Goal: Task Accomplishment & Management: Complete application form

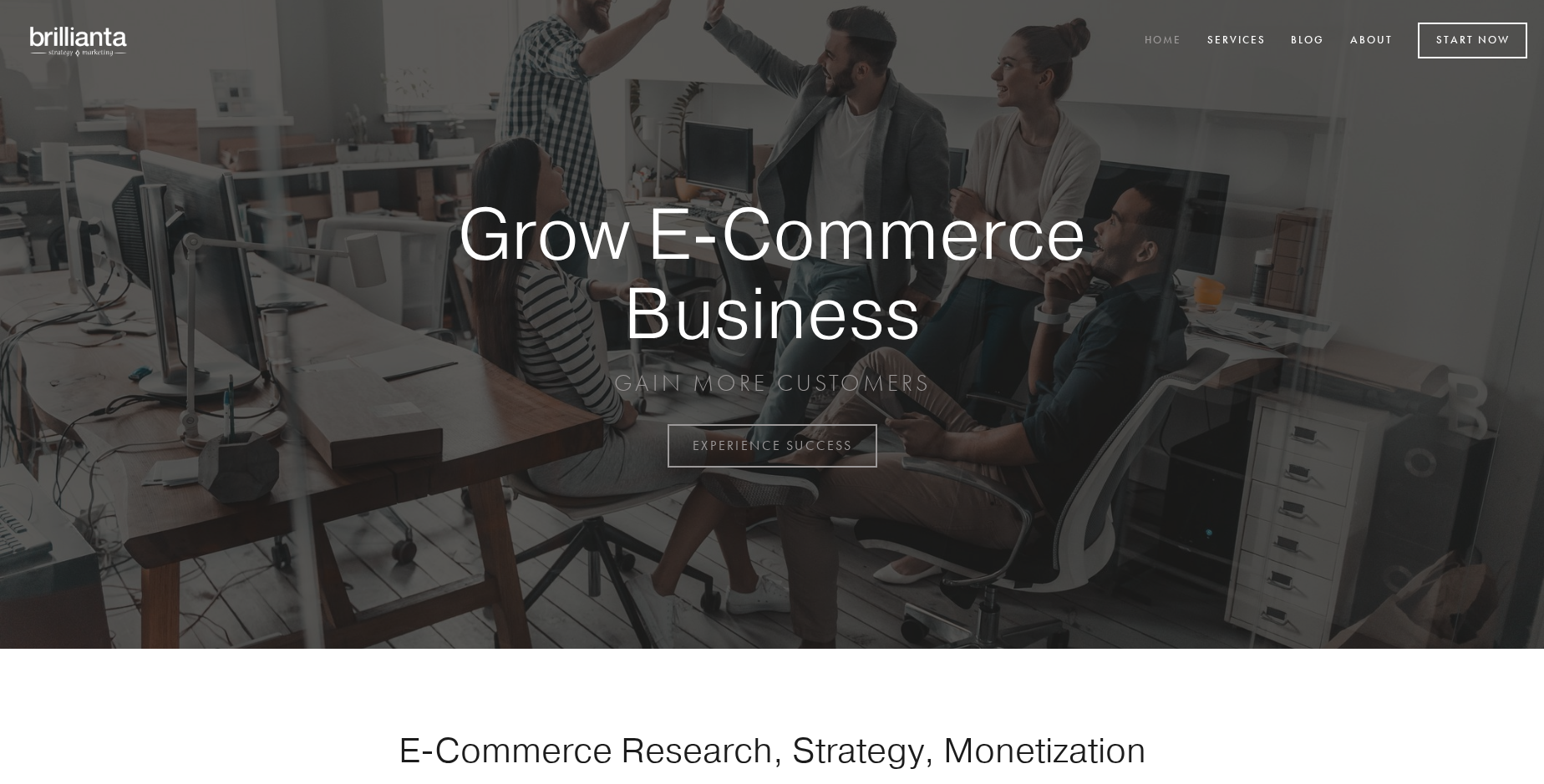
scroll to position [4378, 0]
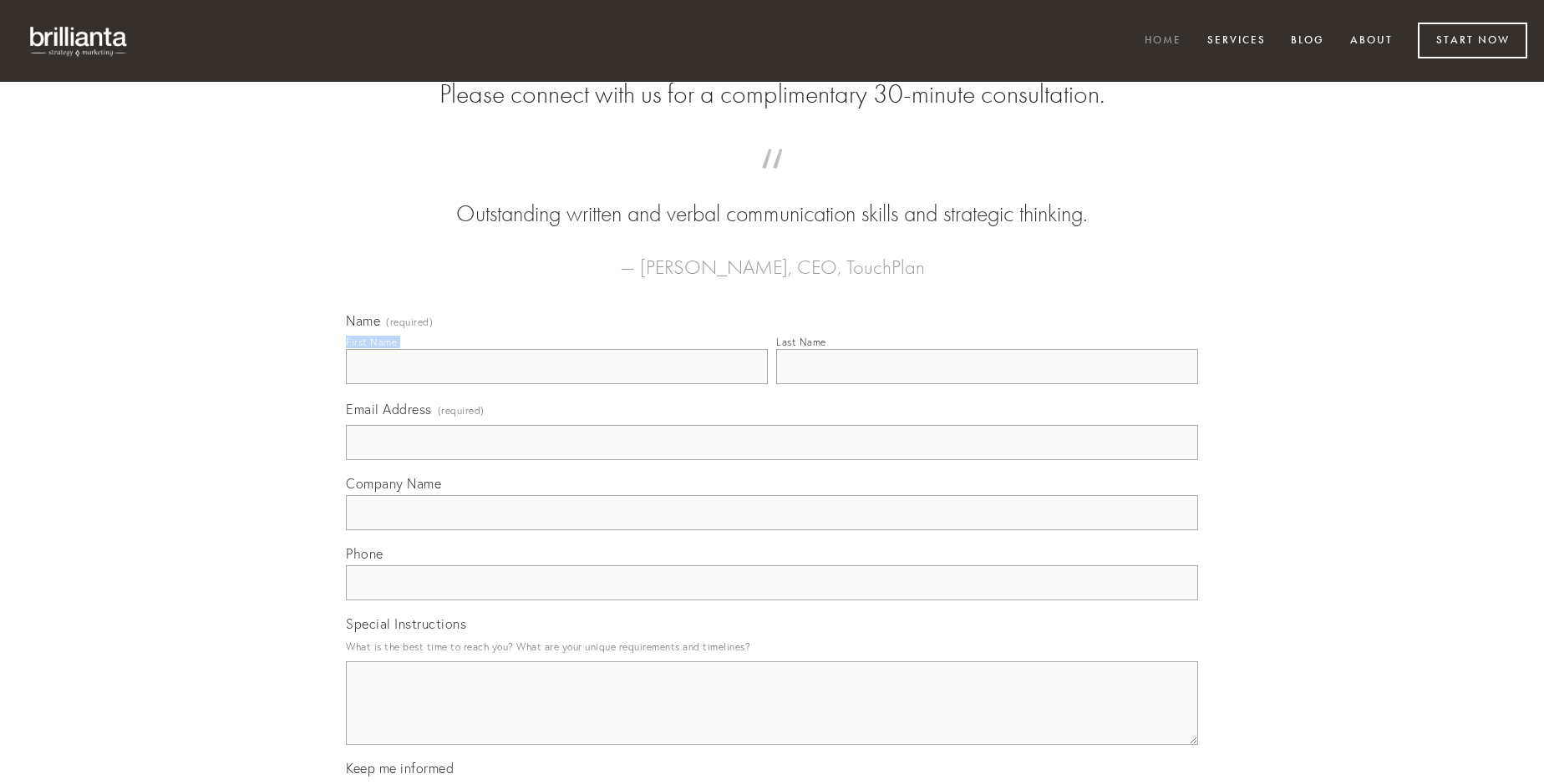
type input "[PERSON_NAME]"
click at [987, 385] on input "Last Name" at bounding box center [987, 367] width 422 height 35
type input "[PERSON_NAME]"
click at [772, 460] on input "Email Address (required)" at bounding box center [771, 443] width 852 height 35
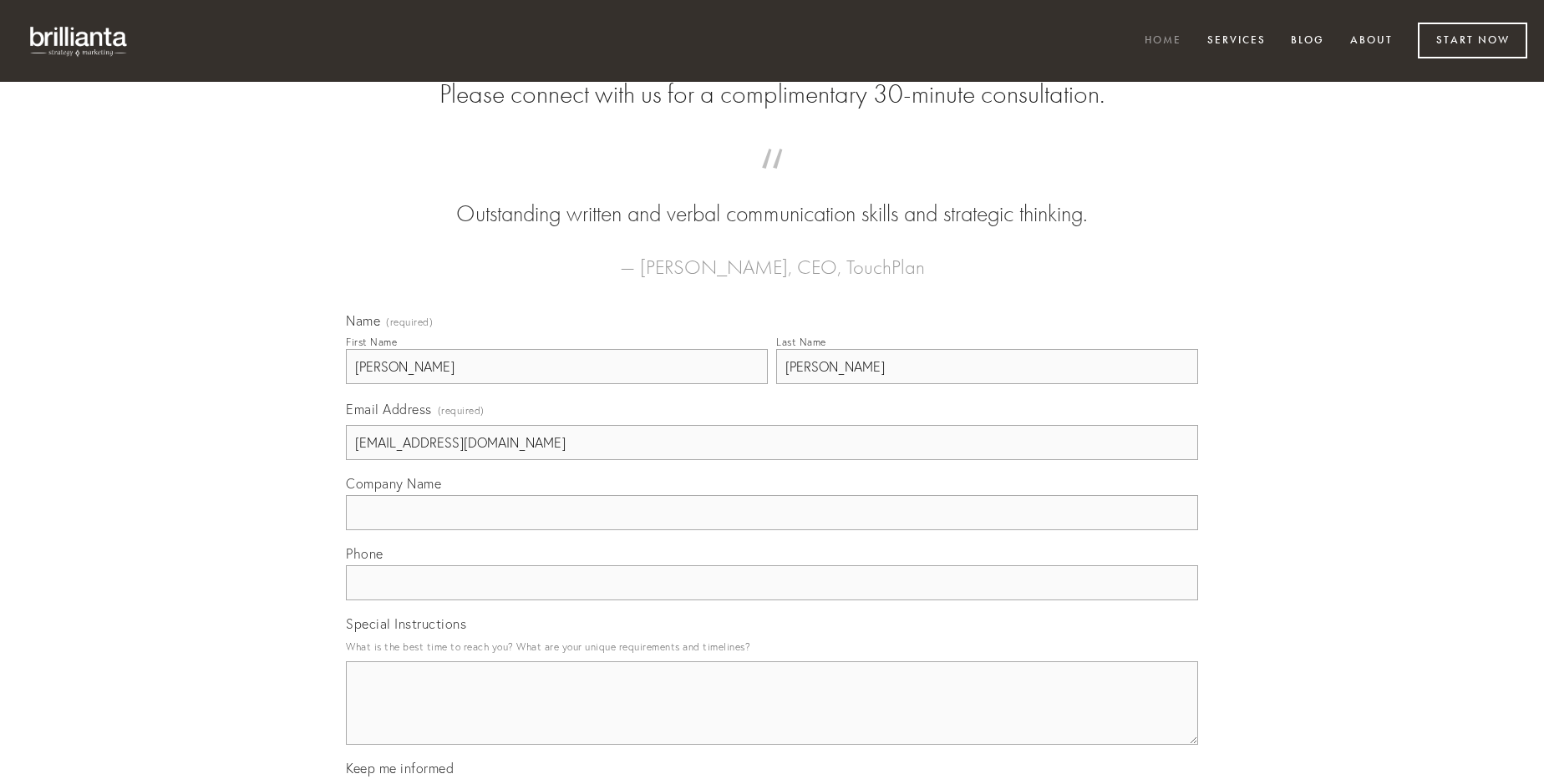
type input "[EMAIL_ADDRESS][DOMAIN_NAME]"
click at [772, 530] on input "Company Name" at bounding box center [771, 513] width 852 height 35
type input "tersus"
click at [772, 601] on input "text" at bounding box center [771, 583] width 852 height 35
click at [772, 718] on textarea "Special Instructions" at bounding box center [771, 703] width 852 height 84
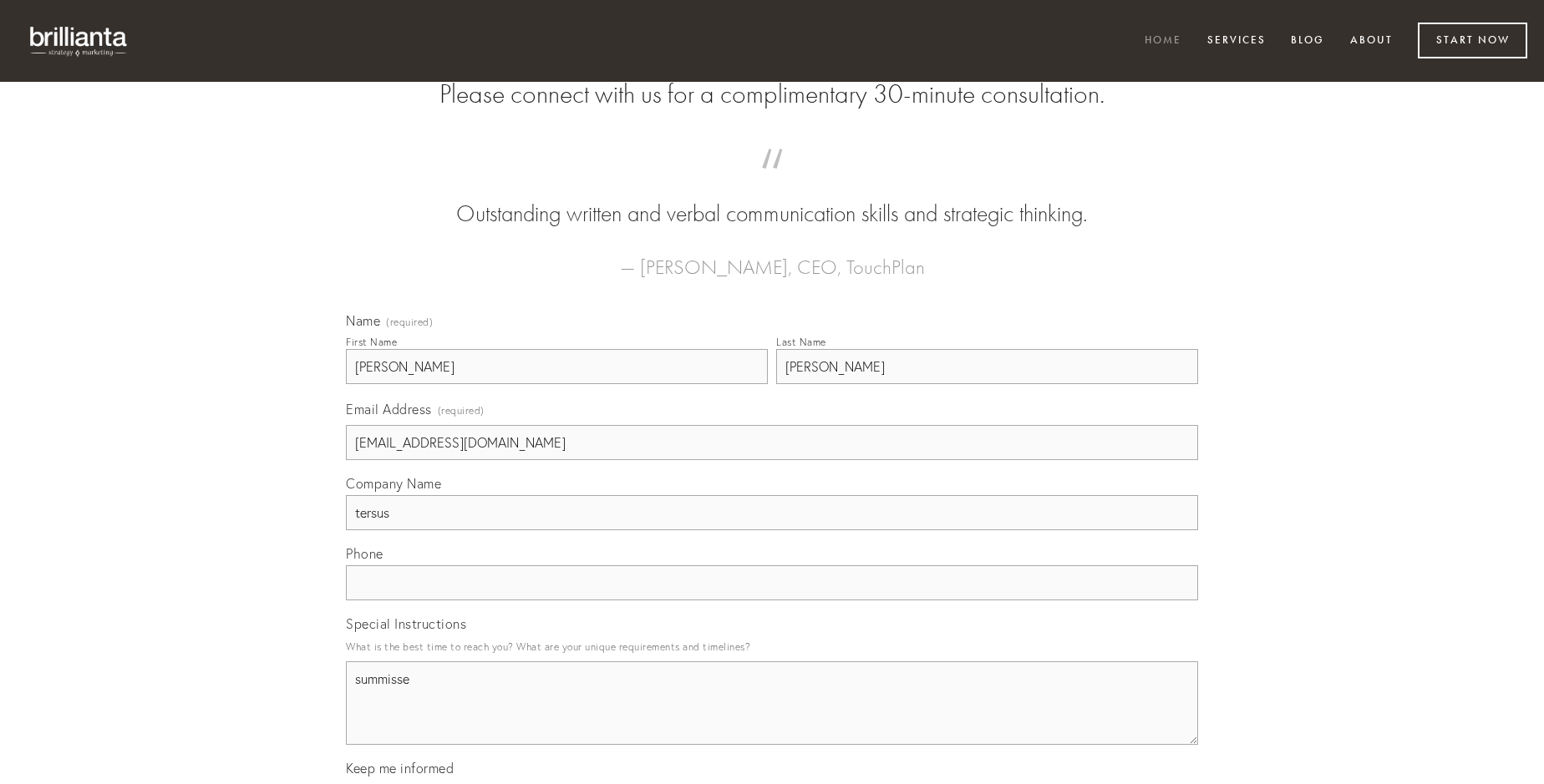
type textarea "summisse"
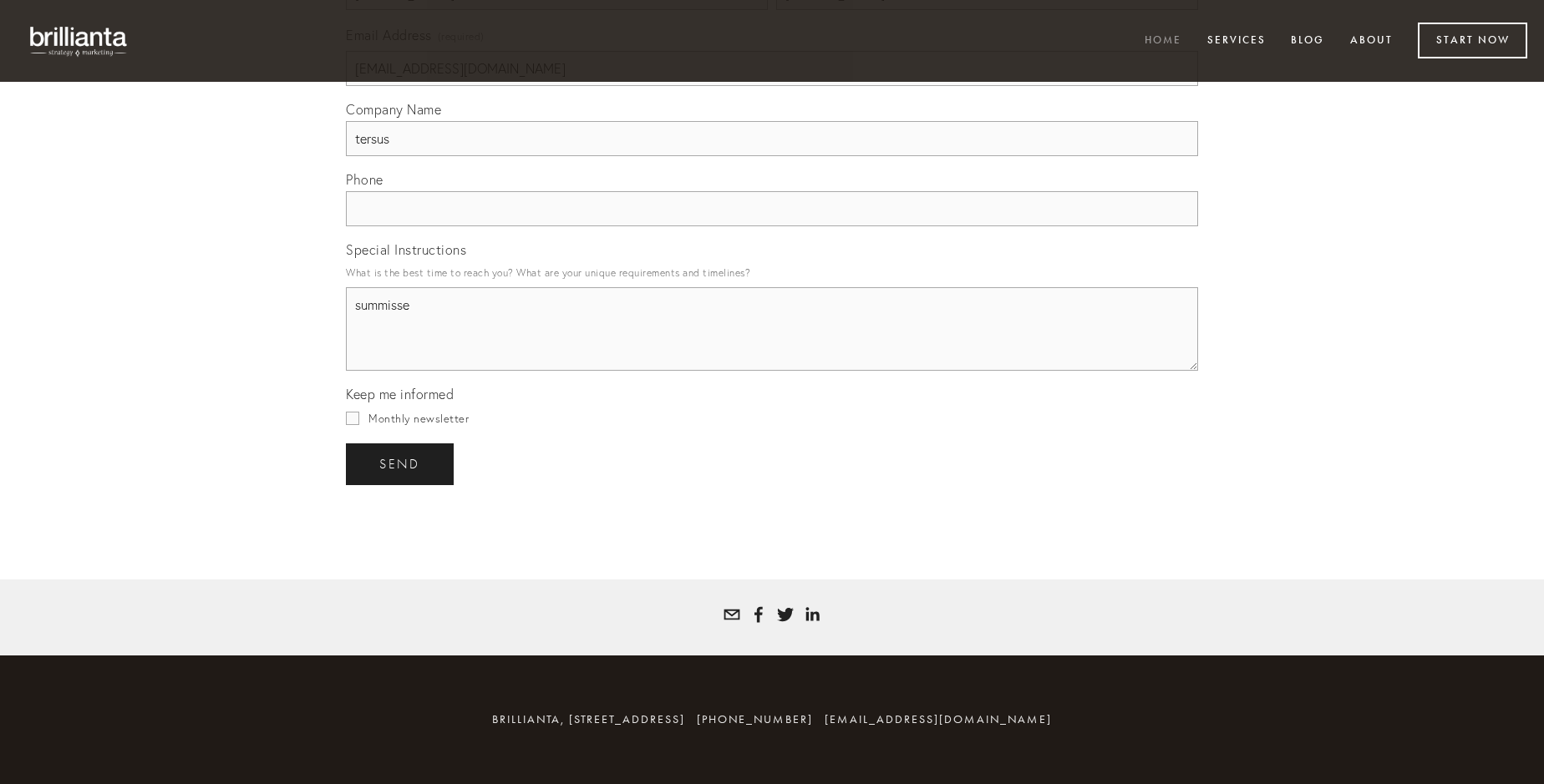
click at [401, 464] on span "send" at bounding box center [399, 464] width 41 height 15
